Goal: Information Seeking & Learning: Find specific page/section

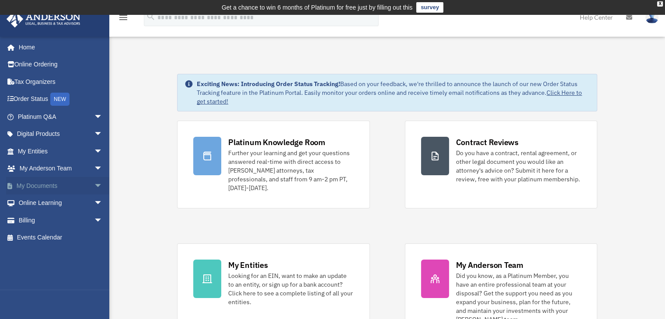
click at [34, 187] on link "My Documents arrow_drop_down" at bounding box center [61, 185] width 110 height 17
click at [42, 183] on link "My Documents arrow_drop_down" at bounding box center [61, 185] width 110 height 17
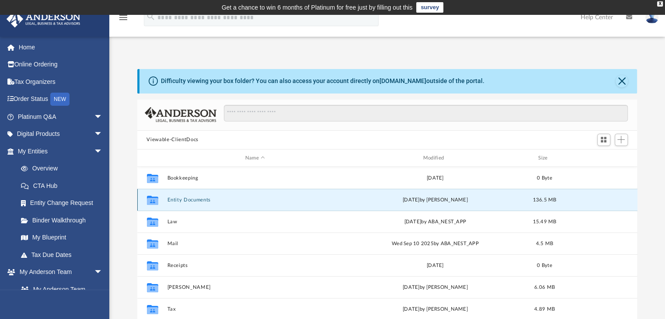
click at [191, 198] on button "Entity Documents" at bounding box center [255, 200] width 176 height 6
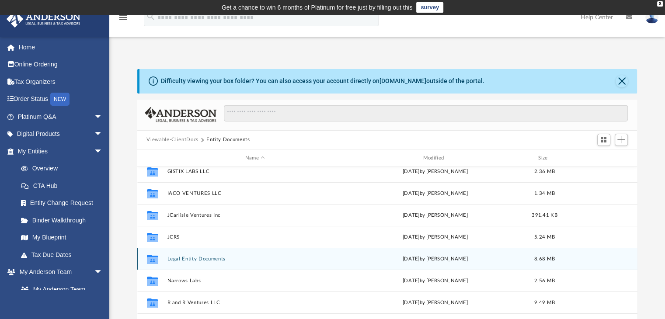
scroll to position [44, 0]
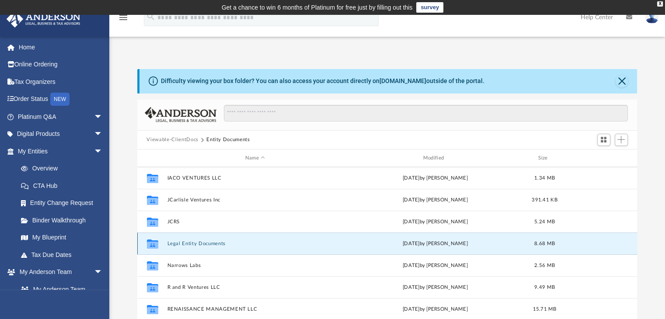
click at [195, 246] on button "Legal Entity Documents" at bounding box center [255, 244] width 176 height 6
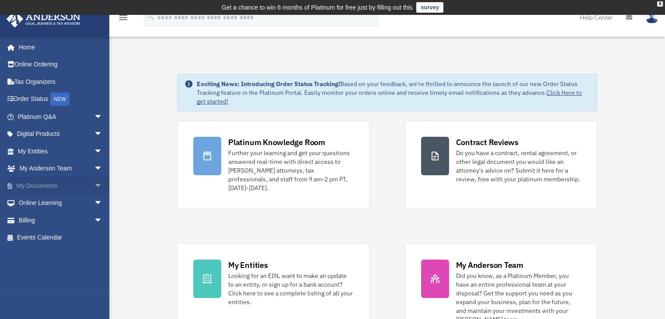
click at [42, 184] on link "My Documents arrow_drop_down" at bounding box center [61, 185] width 110 height 17
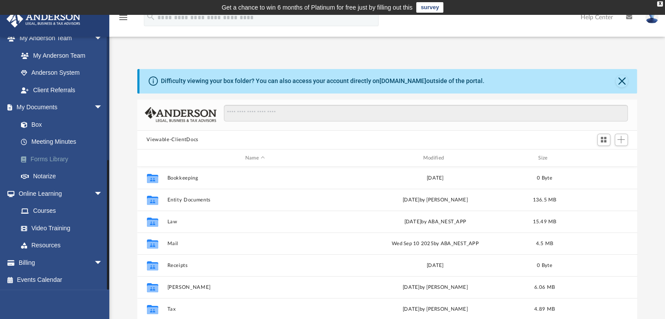
scroll to position [234, 0]
click at [33, 261] on link "Billing arrow_drop_down" at bounding box center [61, 262] width 110 height 17
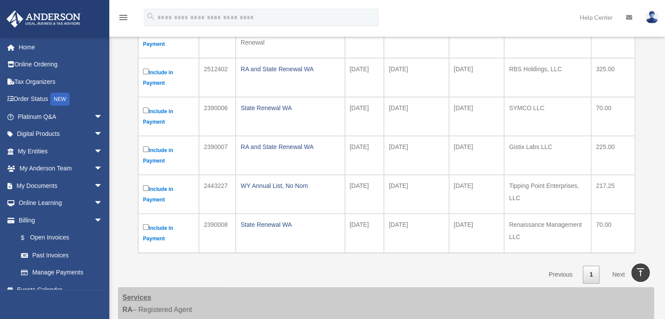
scroll to position [131, 0]
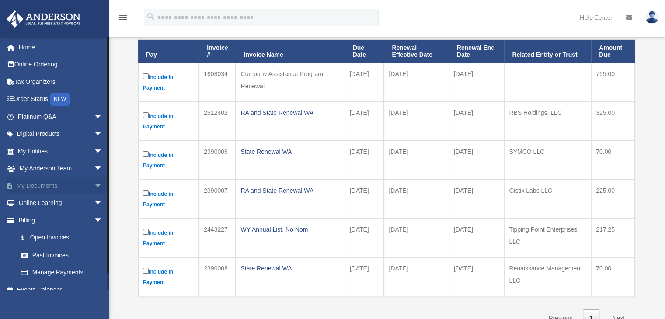
click at [49, 188] on link "My Documents arrow_drop_down" at bounding box center [61, 185] width 110 height 17
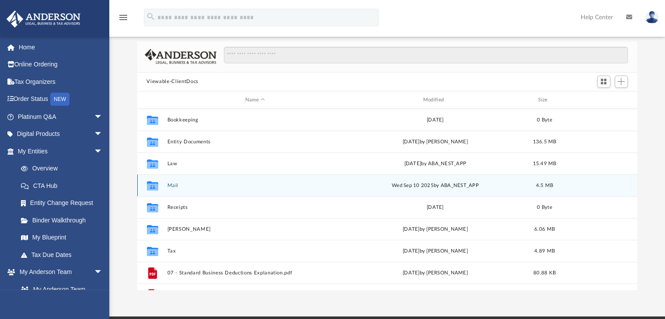
scroll to position [44, 0]
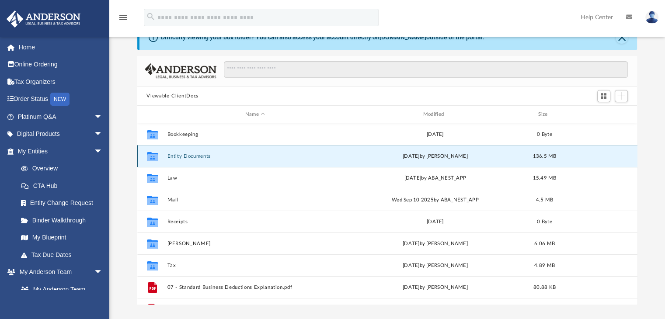
click at [179, 157] on button "Entity Documents" at bounding box center [255, 156] width 176 height 6
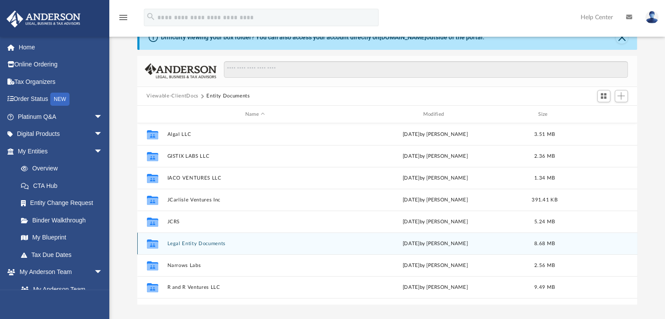
click at [205, 249] on div "Collaborated Folder Legal Entity Documents [DATE] by [PERSON_NAME] 8.68 MB" at bounding box center [387, 244] width 500 height 22
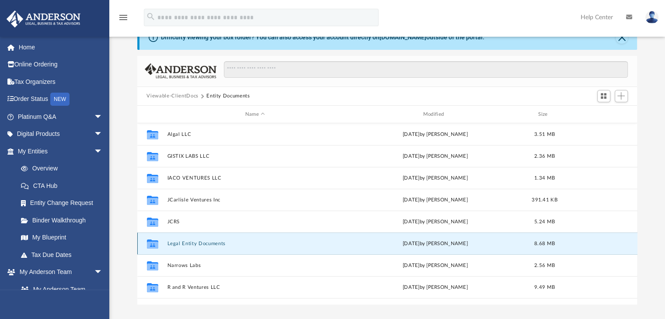
click at [205, 249] on div "Collaborated Folder Legal Entity Documents [DATE] by [PERSON_NAME] 8.68 MB" at bounding box center [387, 244] width 500 height 22
click at [152, 242] on icon "grid" at bounding box center [151, 245] width 11 height 7
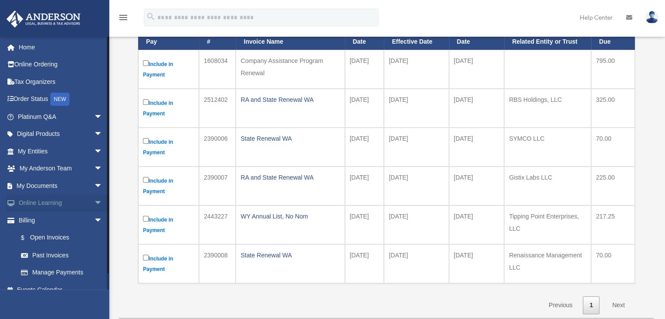
scroll to position [146, 0]
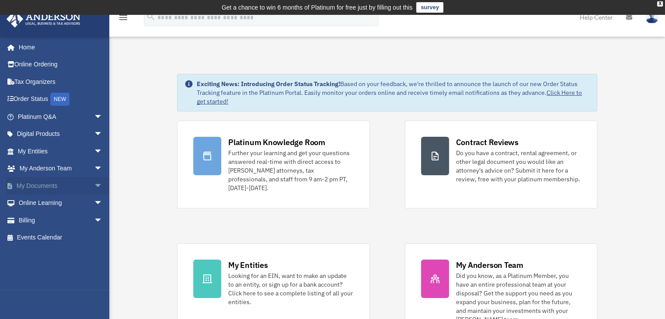
click at [31, 184] on link "My Documents arrow_drop_down" at bounding box center [61, 185] width 110 height 17
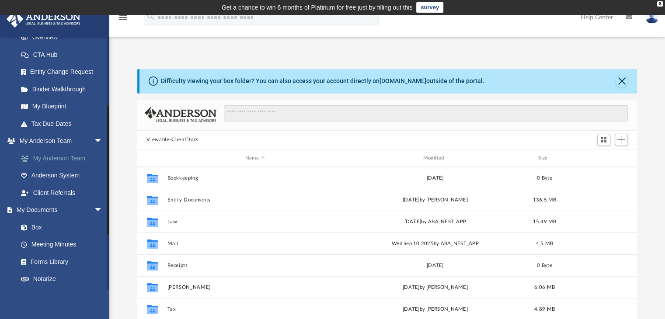
scroll to position [87, 0]
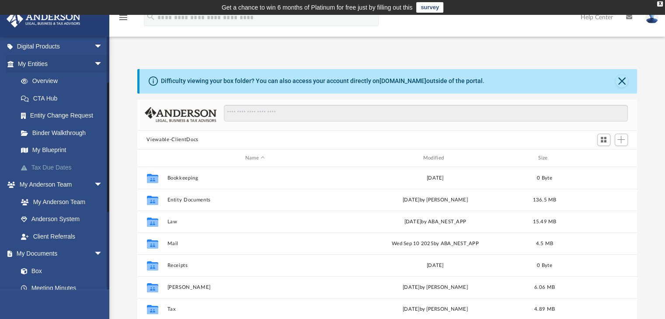
click at [59, 166] on link "Tax Due Dates" at bounding box center [64, 167] width 104 height 17
